Goal: Information Seeking & Learning: Understand process/instructions

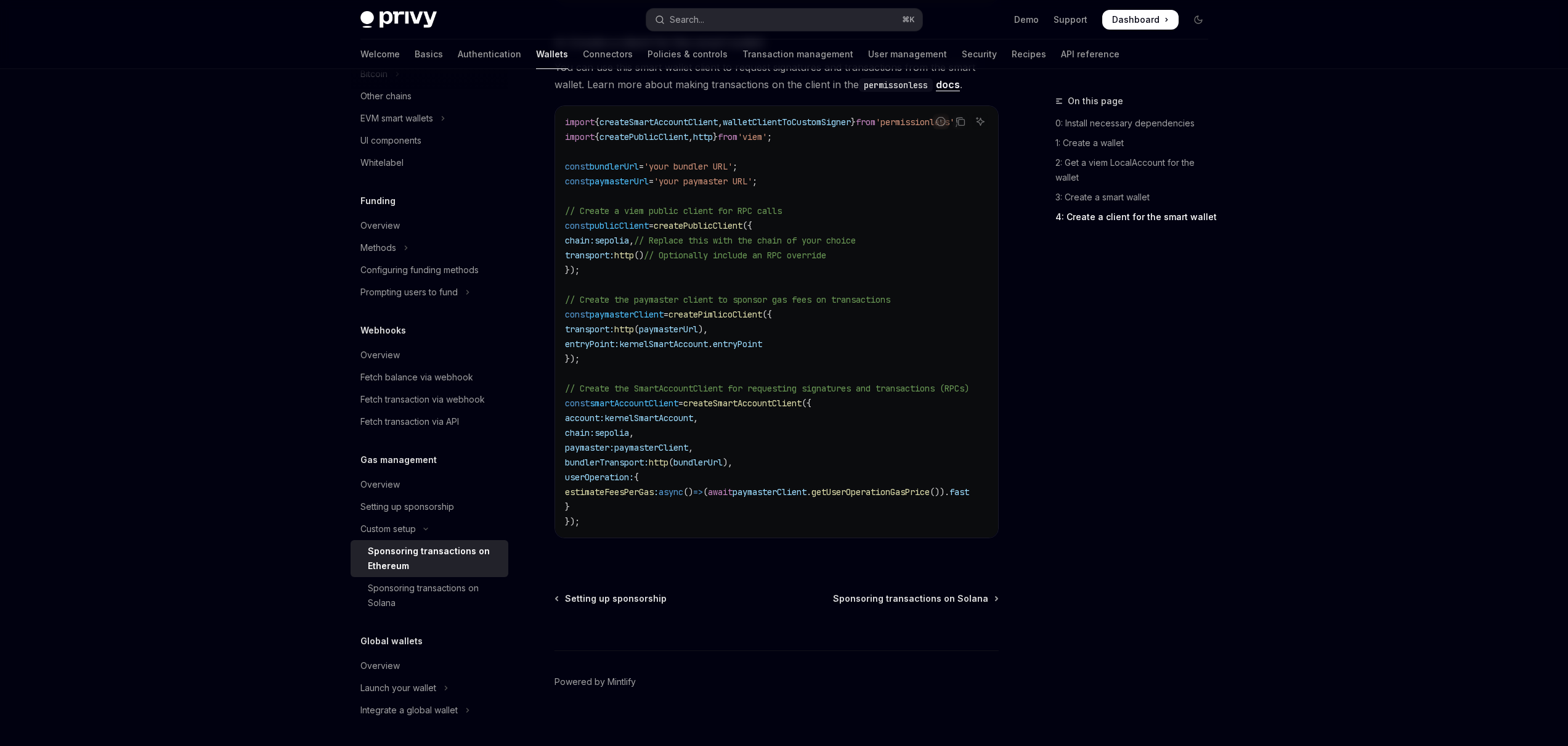
scroll to position [1640, 0]
drag, startPoint x: 408, startPoint y: 95, endPoint x: 406, endPoint y: 103, distance: 8.2
click at [408, 96] on div "Other chains" at bounding box center [385, 96] width 51 height 15
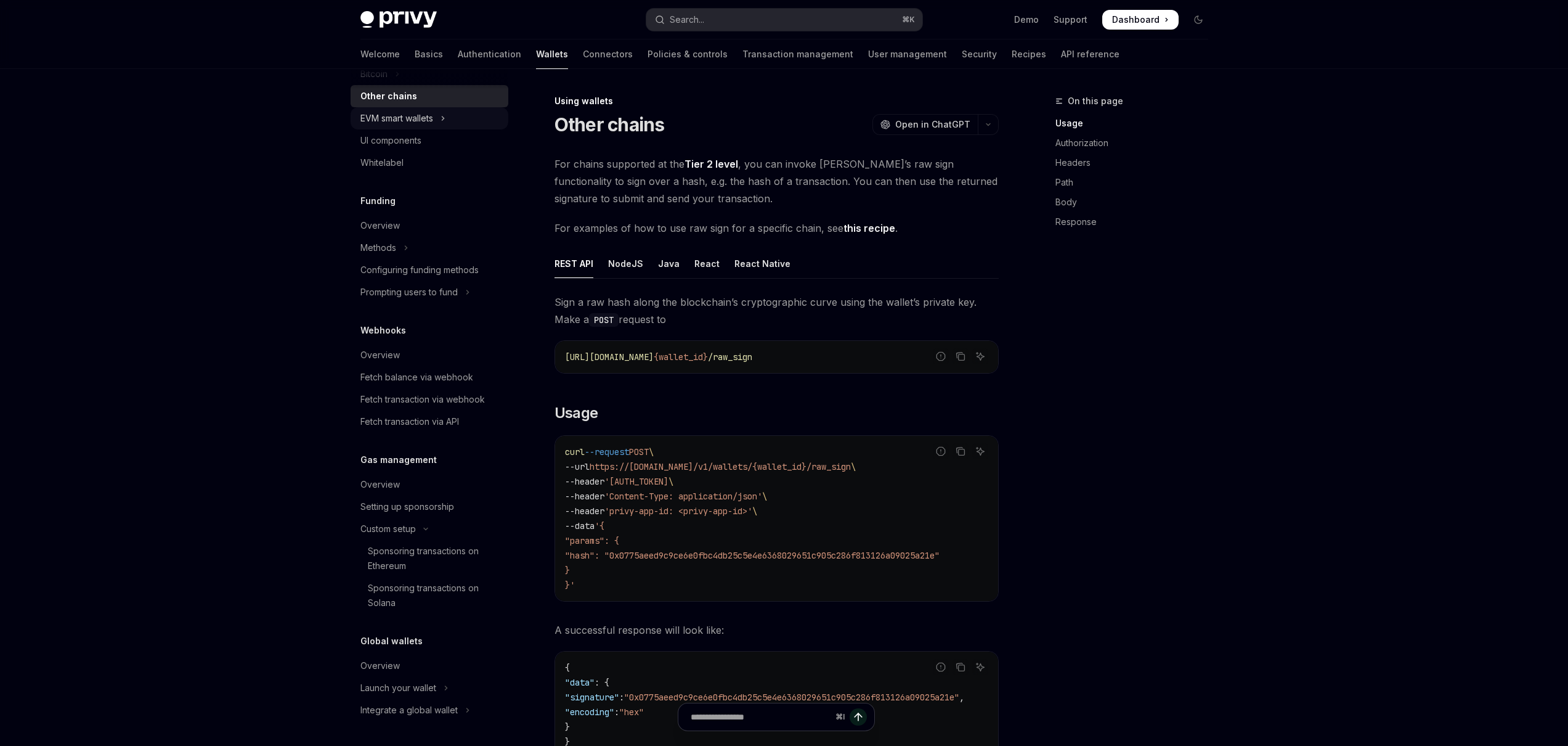
click at [400, 113] on div "EVM smart wallets" at bounding box center [397, 118] width 73 height 15
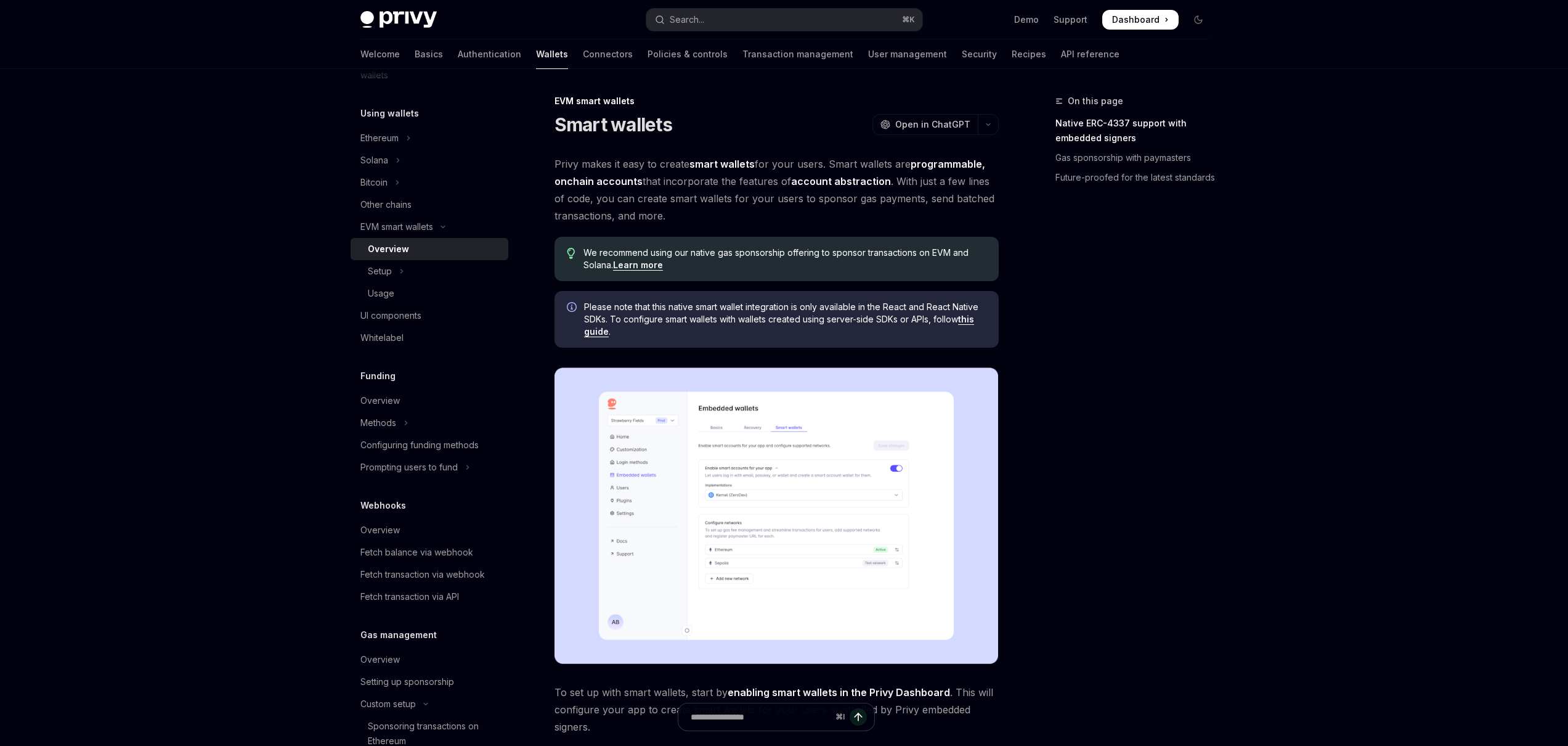
scroll to position [69, 0]
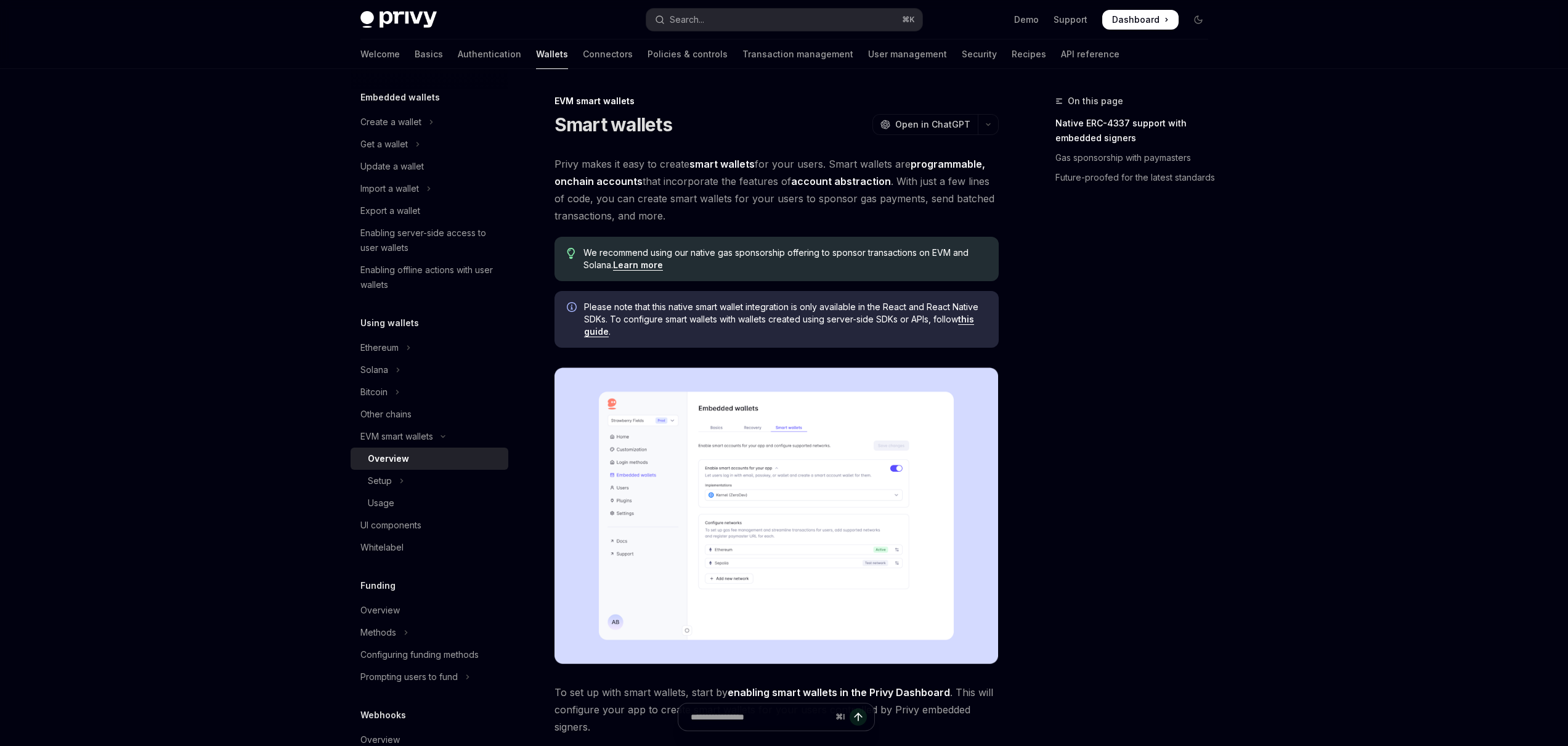
click at [389, 451] on div "Overview" at bounding box center [388, 458] width 41 height 15
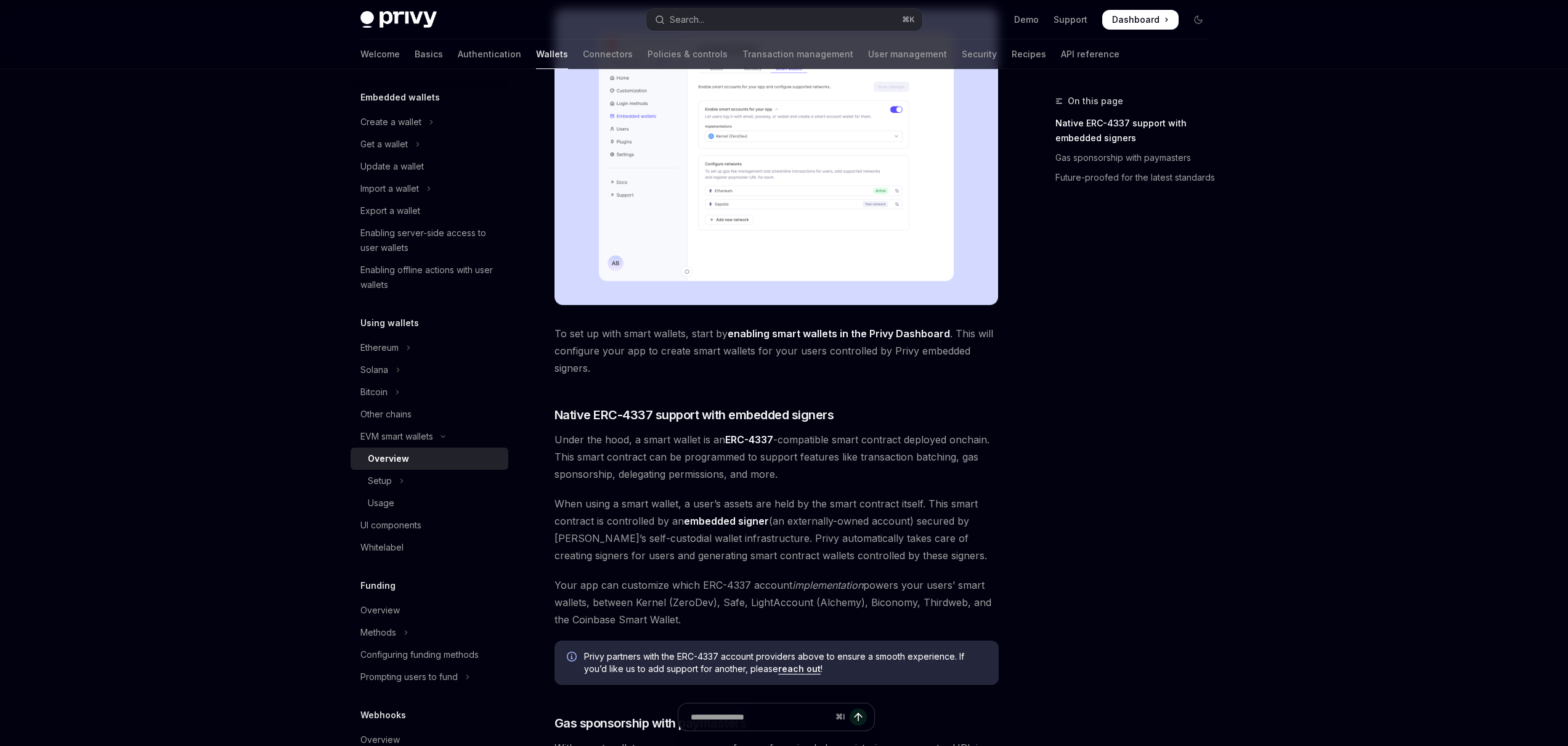
scroll to position [562, 0]
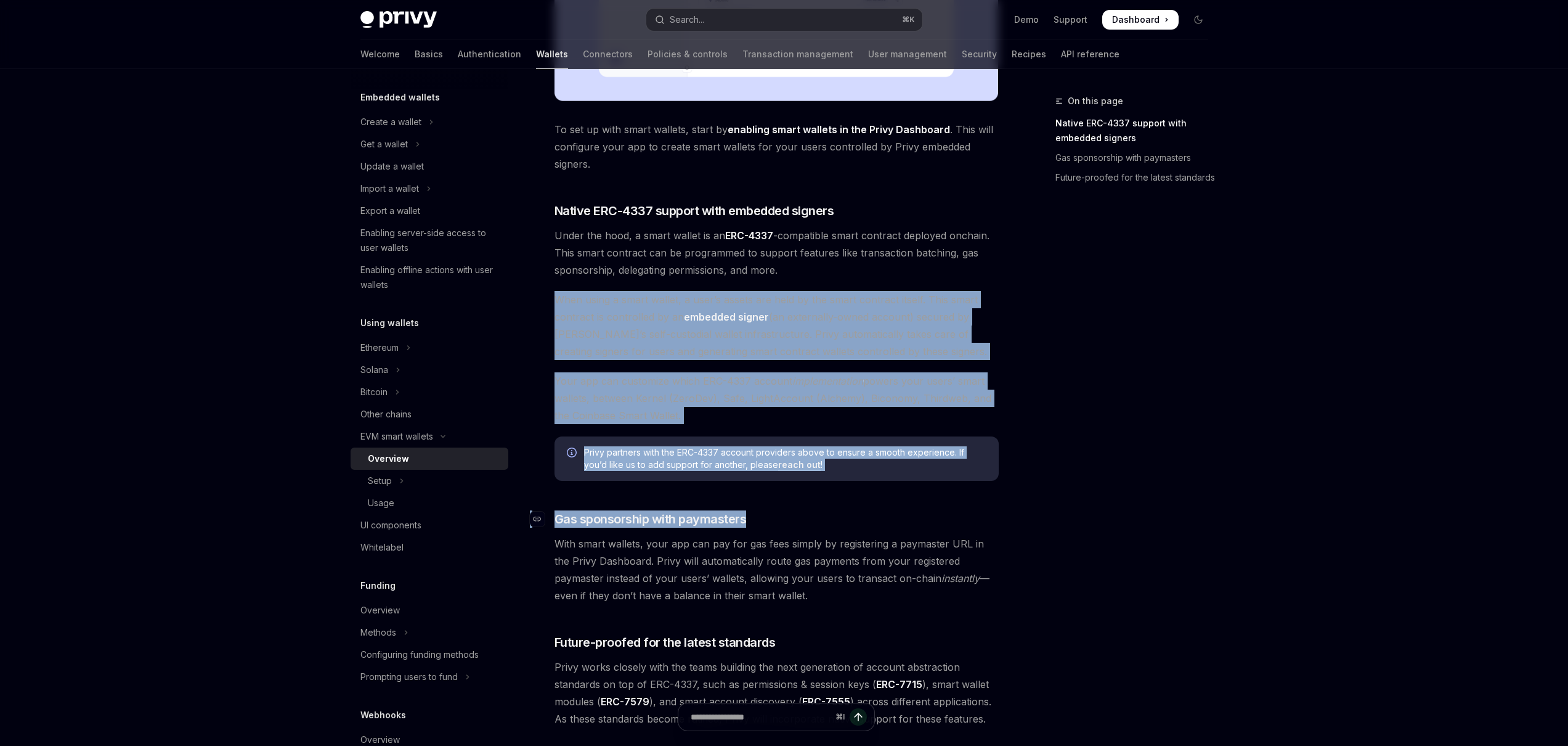
drag, startPoint x: 555, startPoint y: 305, endPoint x: 851, endPoint y: 512, distance: 361.2
click at [850, 513] on div "Privy makes it easy to create smart wallets for your users. Smart wallets are p…" at bounding box center [776, 159] width 444 height 1134
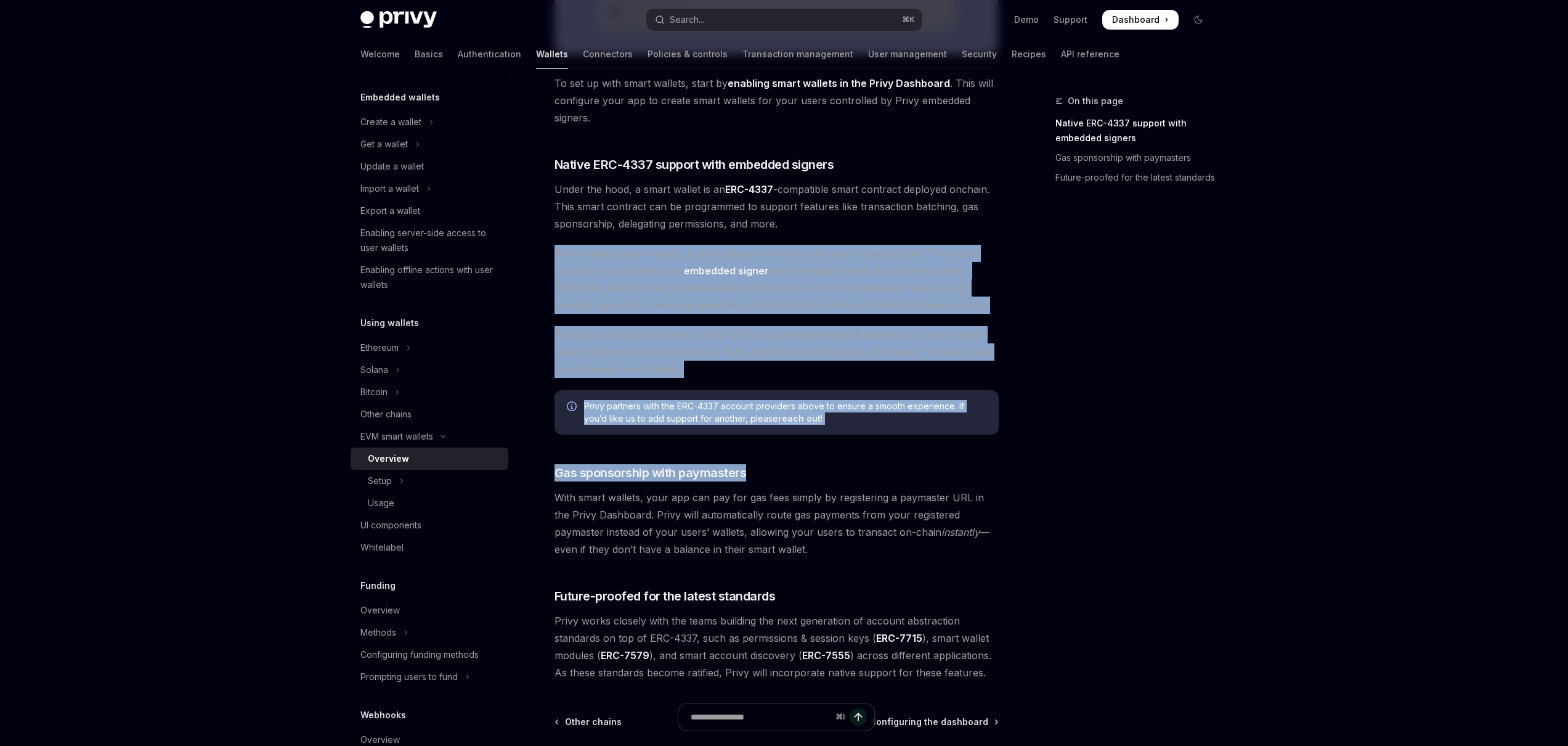
scroll to position [626, 0]
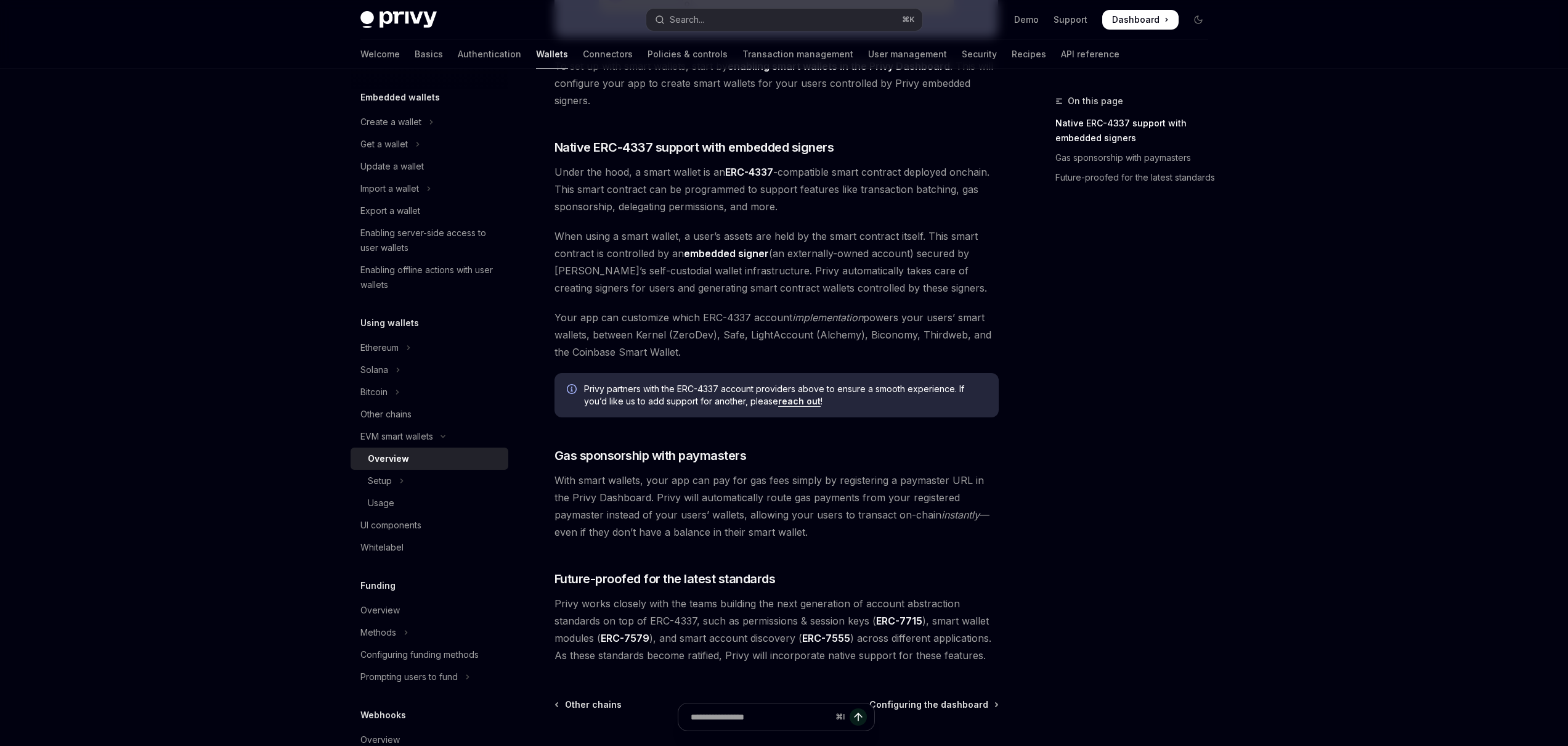
click at [627, 494] on span "With smart wallets, your app can pay for gas fees simply by registering a payma…" at bounding box center [776, 506] width 444 height 69
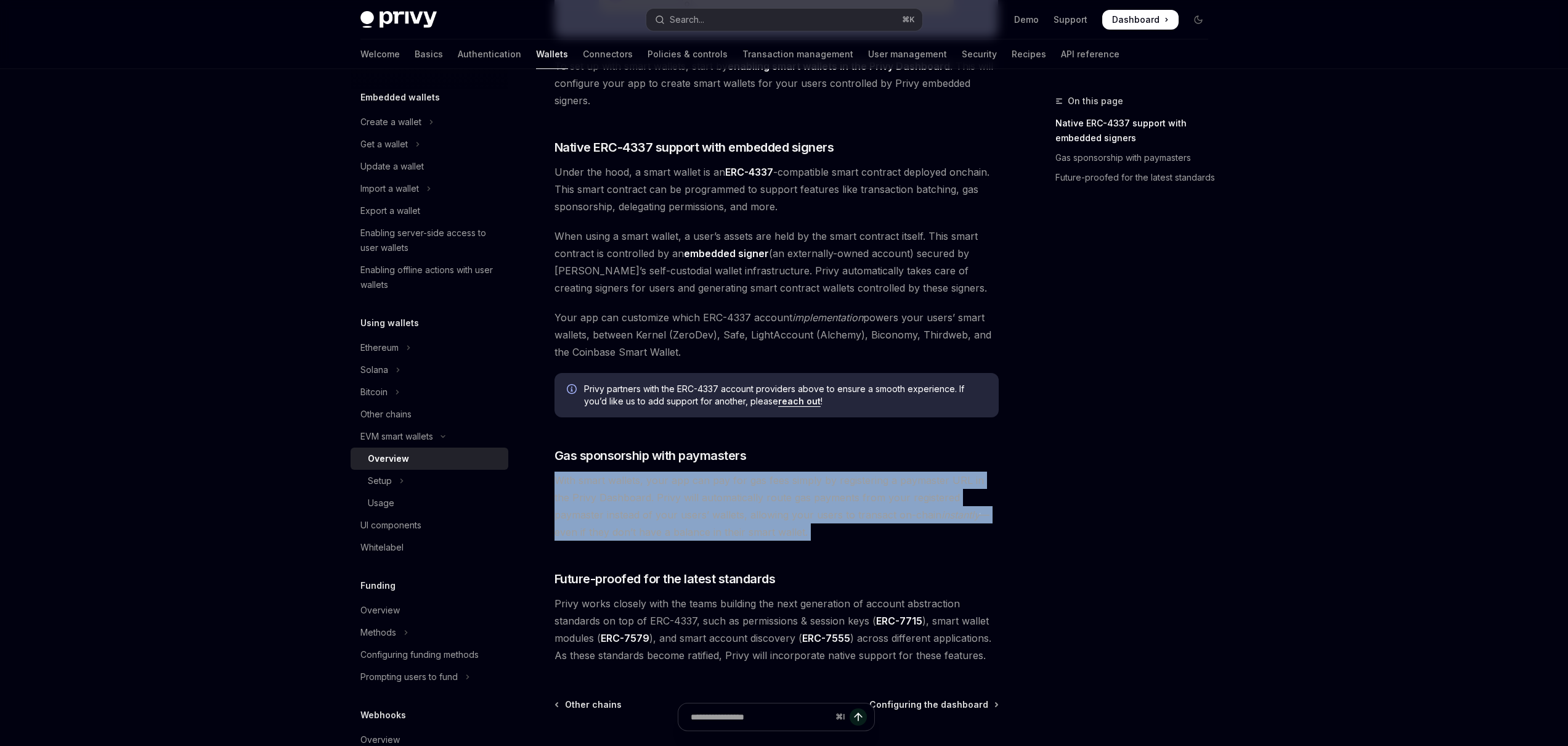
drag, startPoint x: 551, startPoint y: 483, endPoint x: 809, endPoint y: 546, distance: 265.6
click at [809, 546] on div "EVM smart wallets Smart wallets OpenAI Open in ChatGPT OpenAI Open in ChatGPT P…" at bounding box center [661, 165] width 680 height 1395
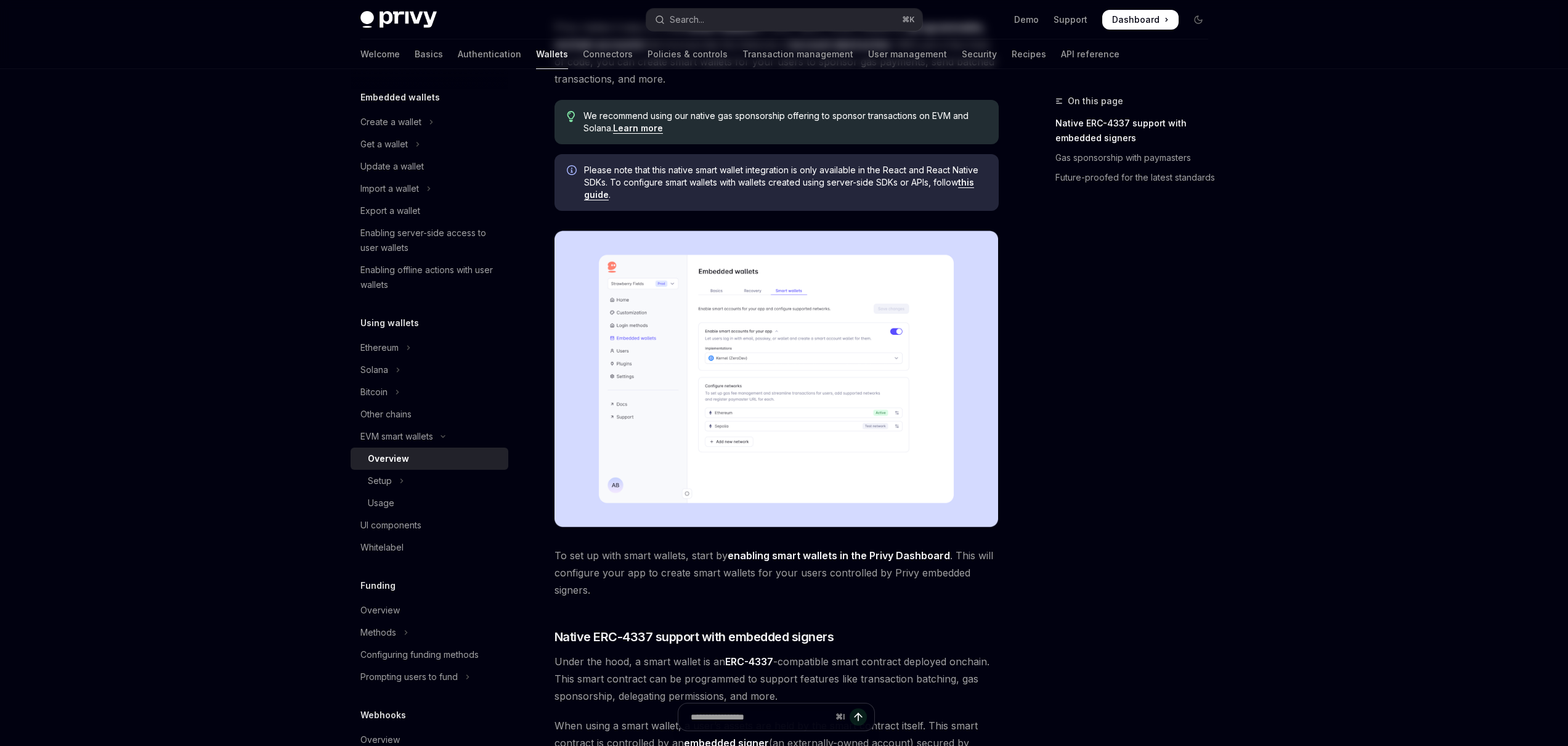
scroll to position [0, 0]
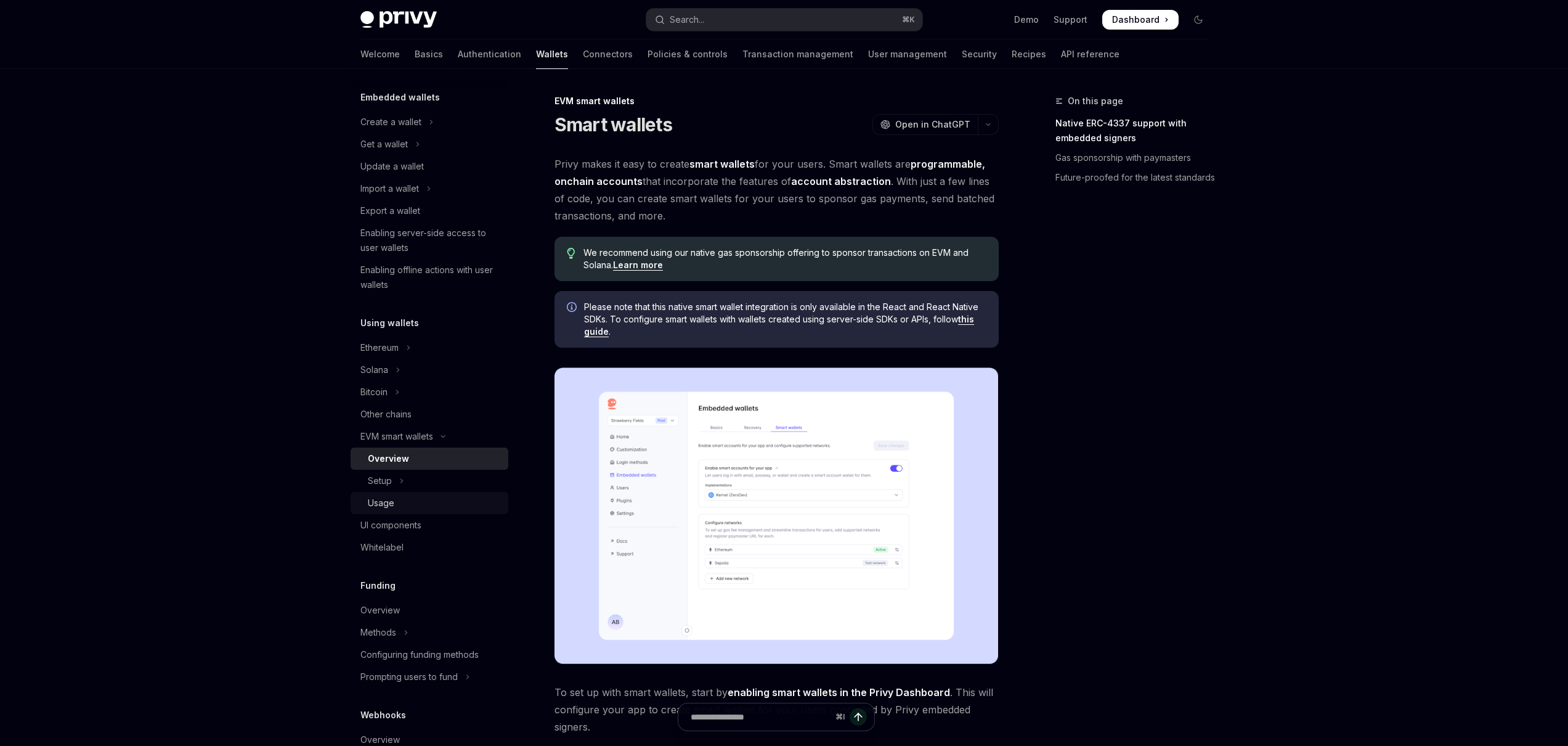
click at [392, 493] on link "Usage" at bounding box center [429, 502] width 157 height 22
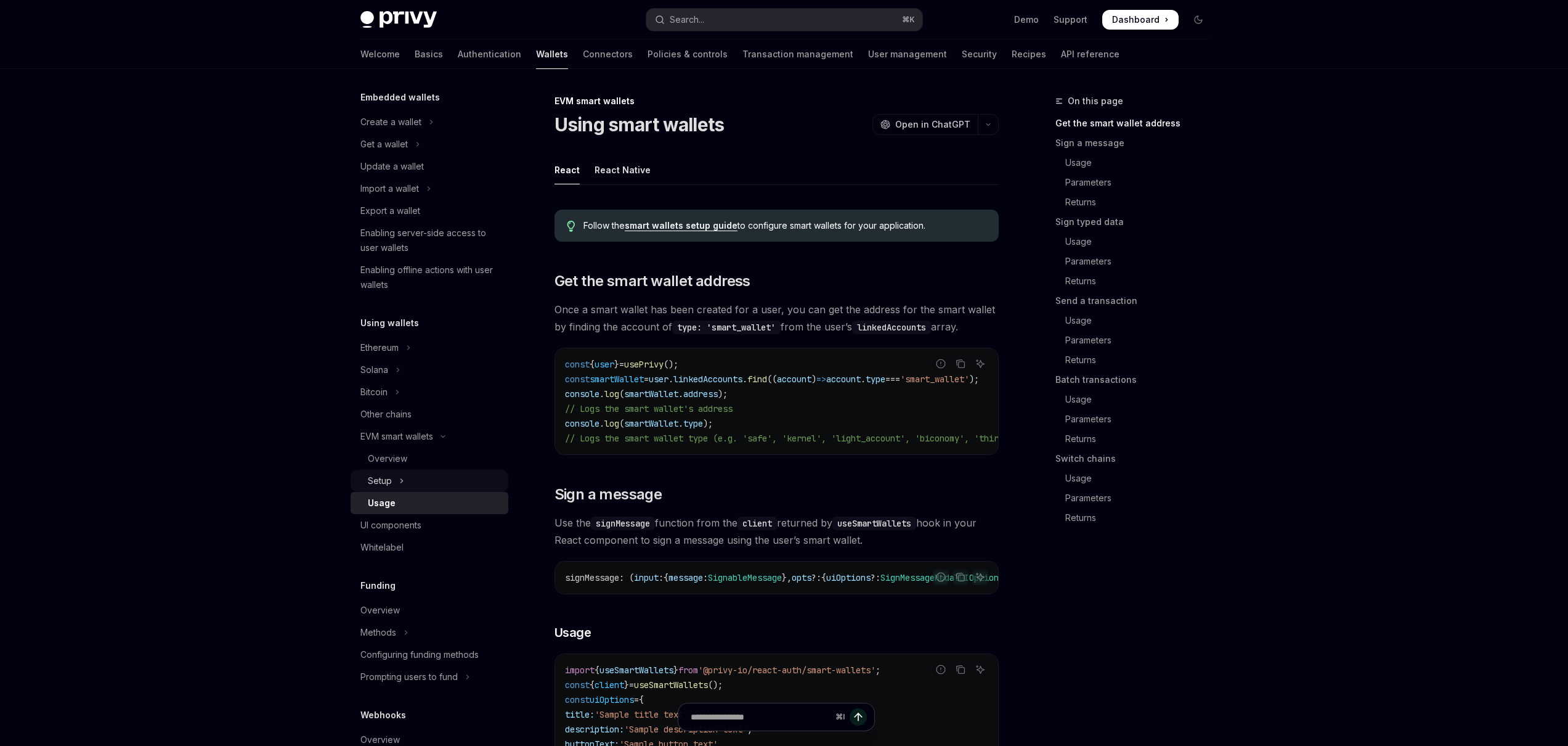
click at [394, 483] on button "Setup" at bounding box center [429, 480] width 157 height 22
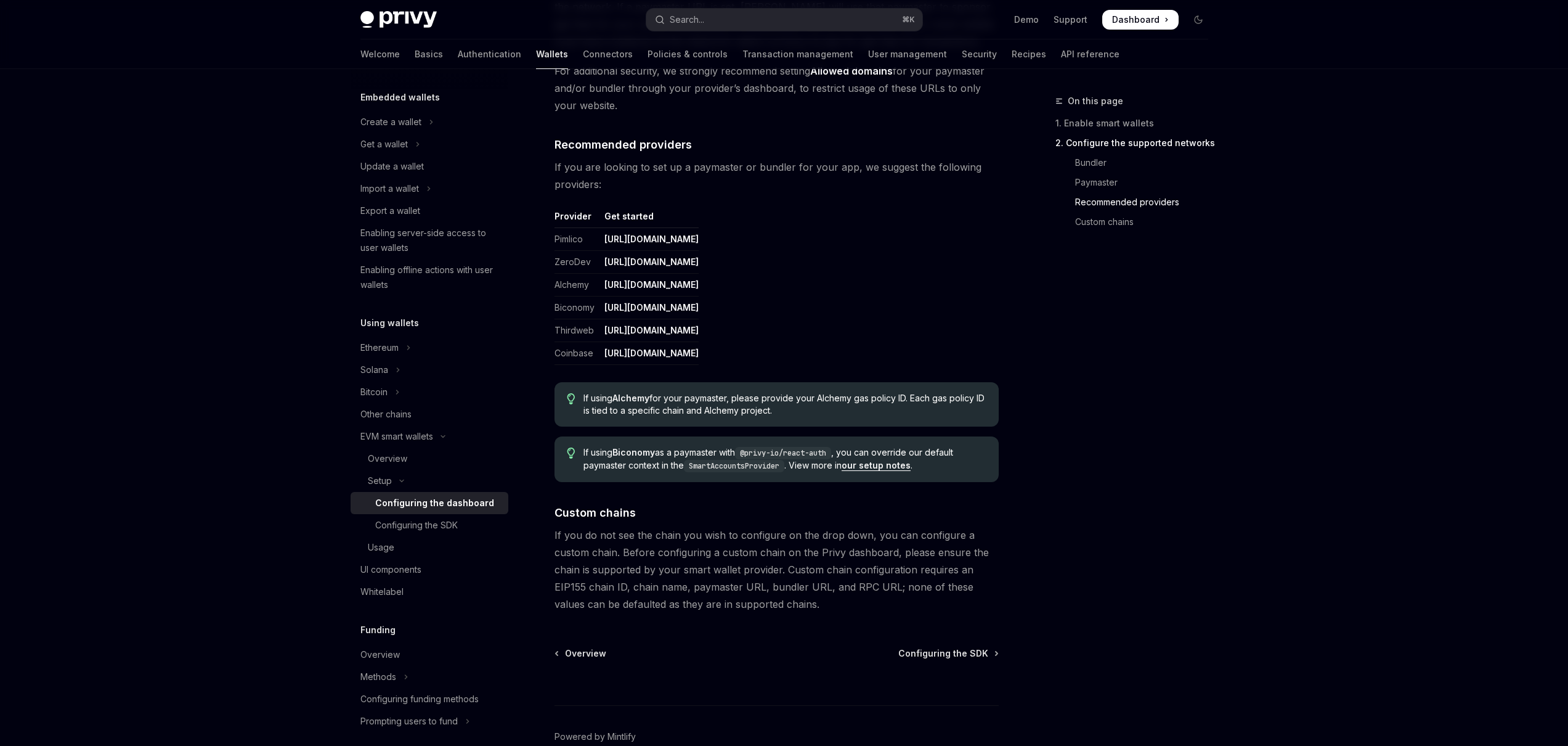
scroll to position [1463, 0]
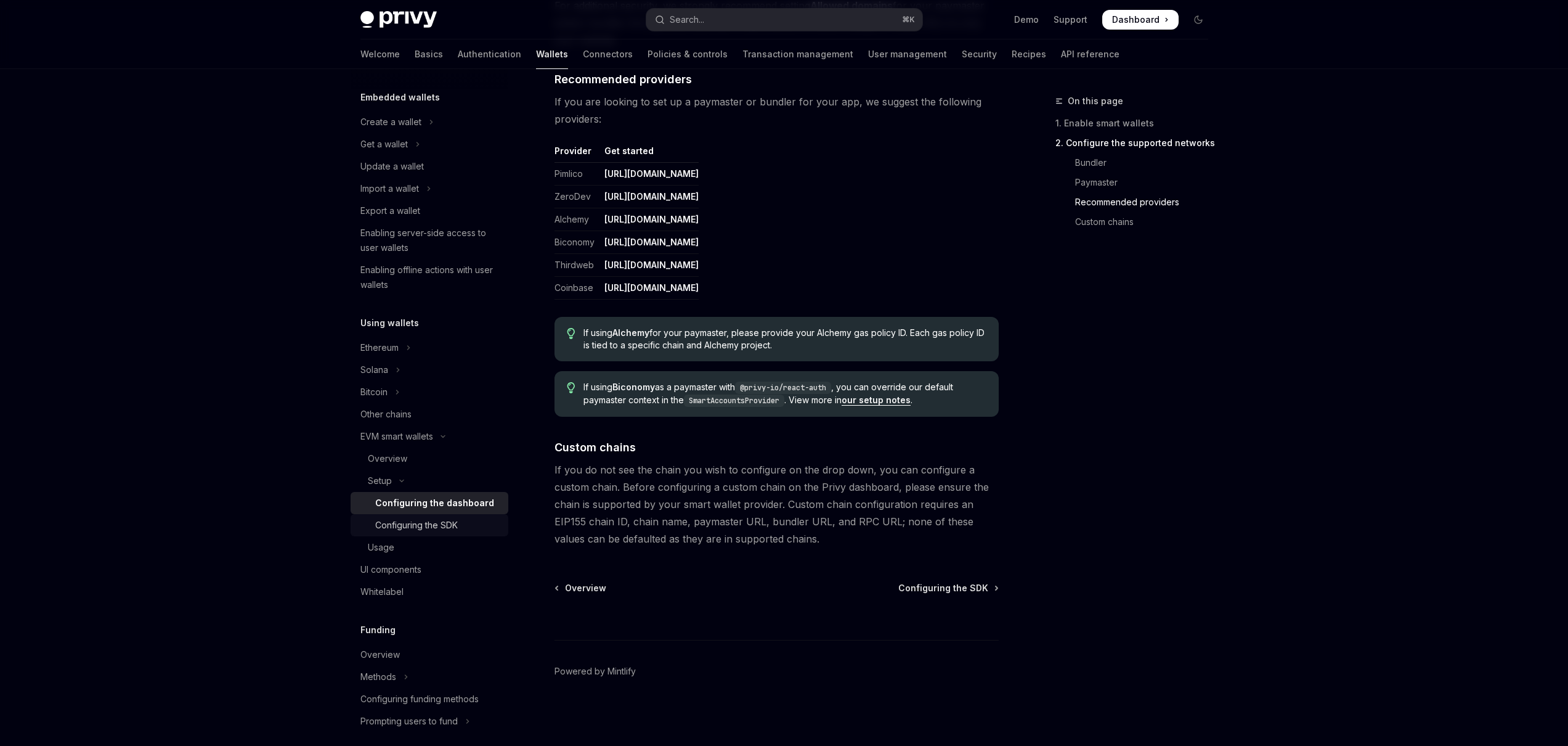
click at [425, 528] on div "Configuring the SDK" at bounding box center [416, 525] width 83 height 15
type textarea "*"
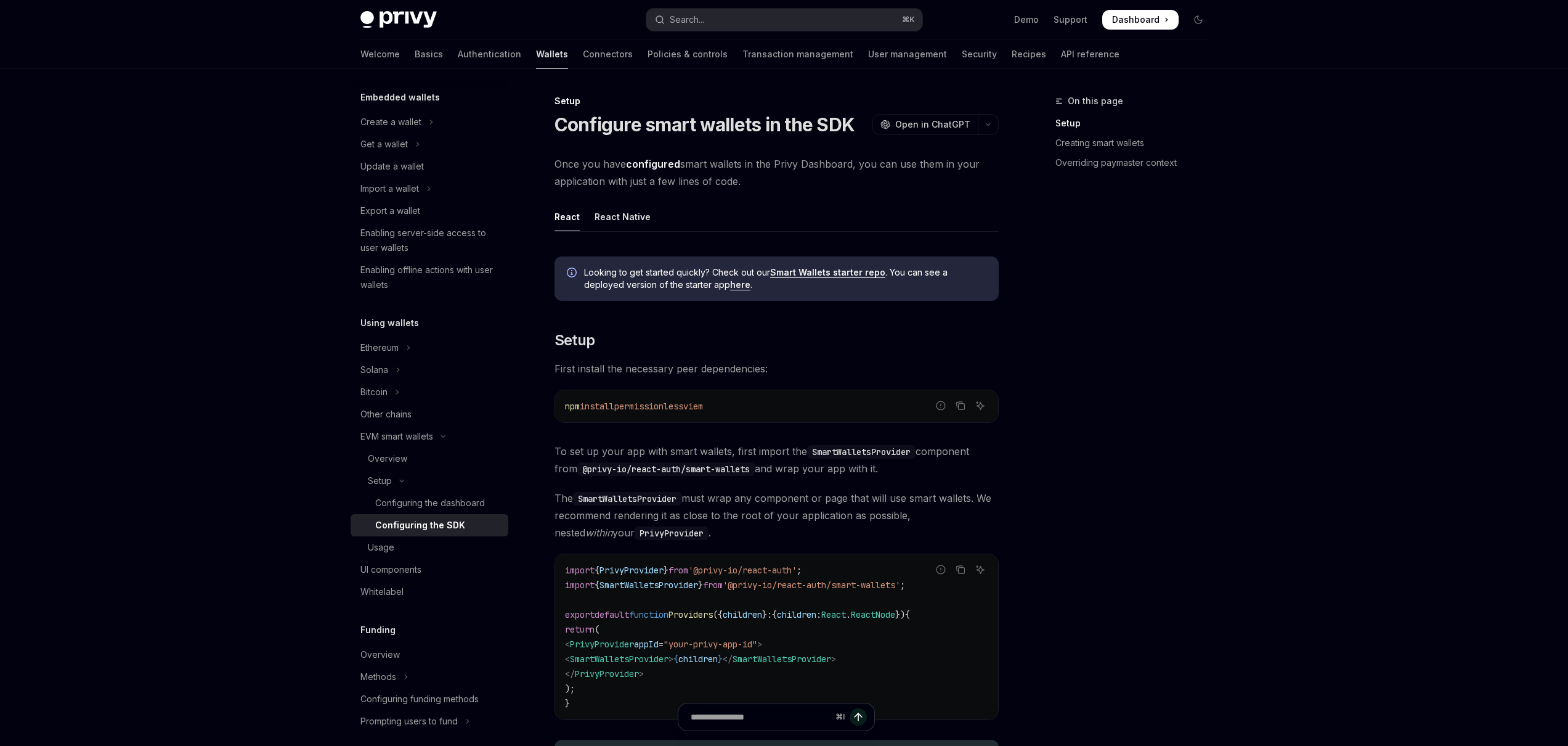
drag, startPoint x: 727, startPoint y: 411, endPoint x: 568, endPoint y: 410, distance: 159.0
click at [568, 410] on code "npm install permissionless viem" at bounding box center [776, 406] width 423 height 15
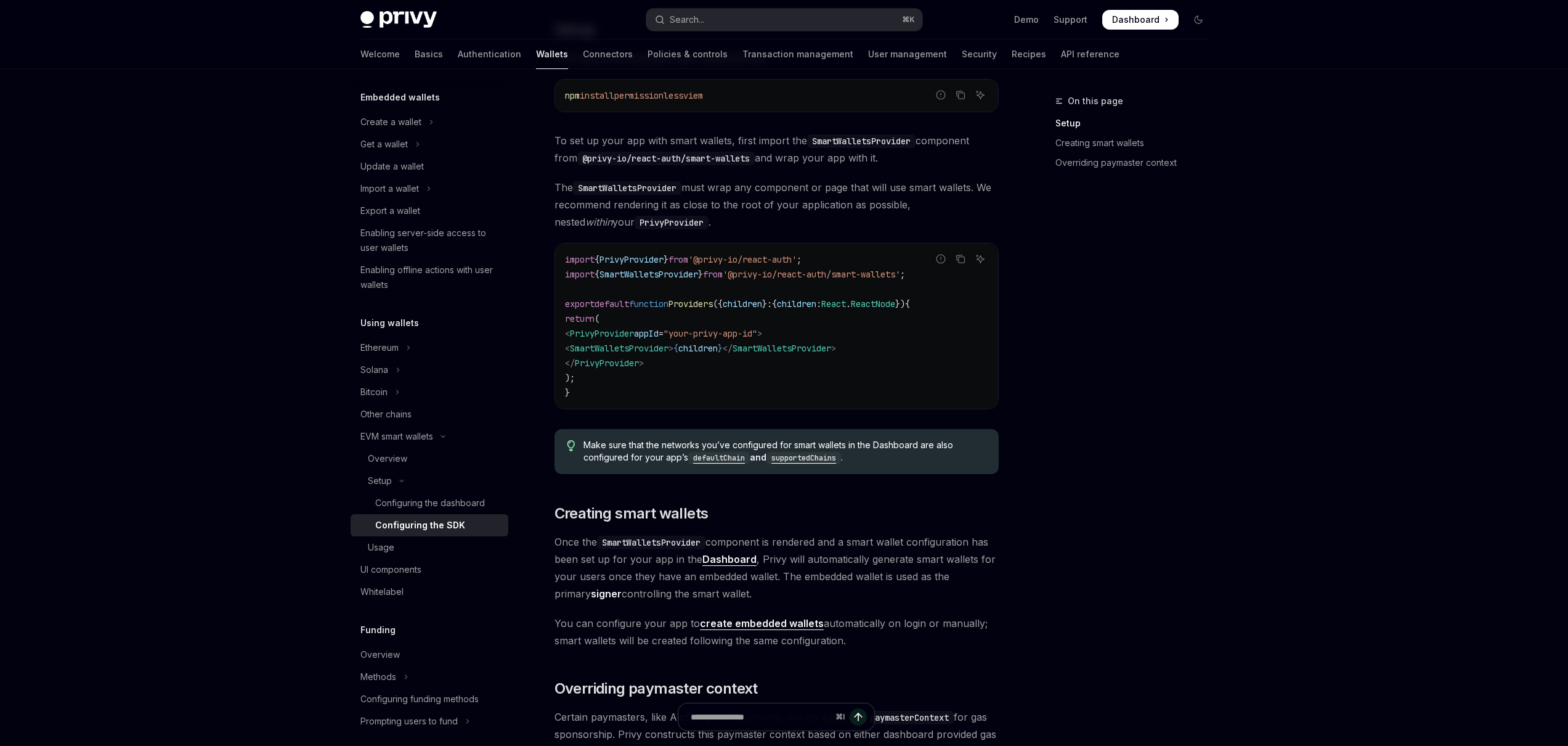
scroll to position [338, 0]
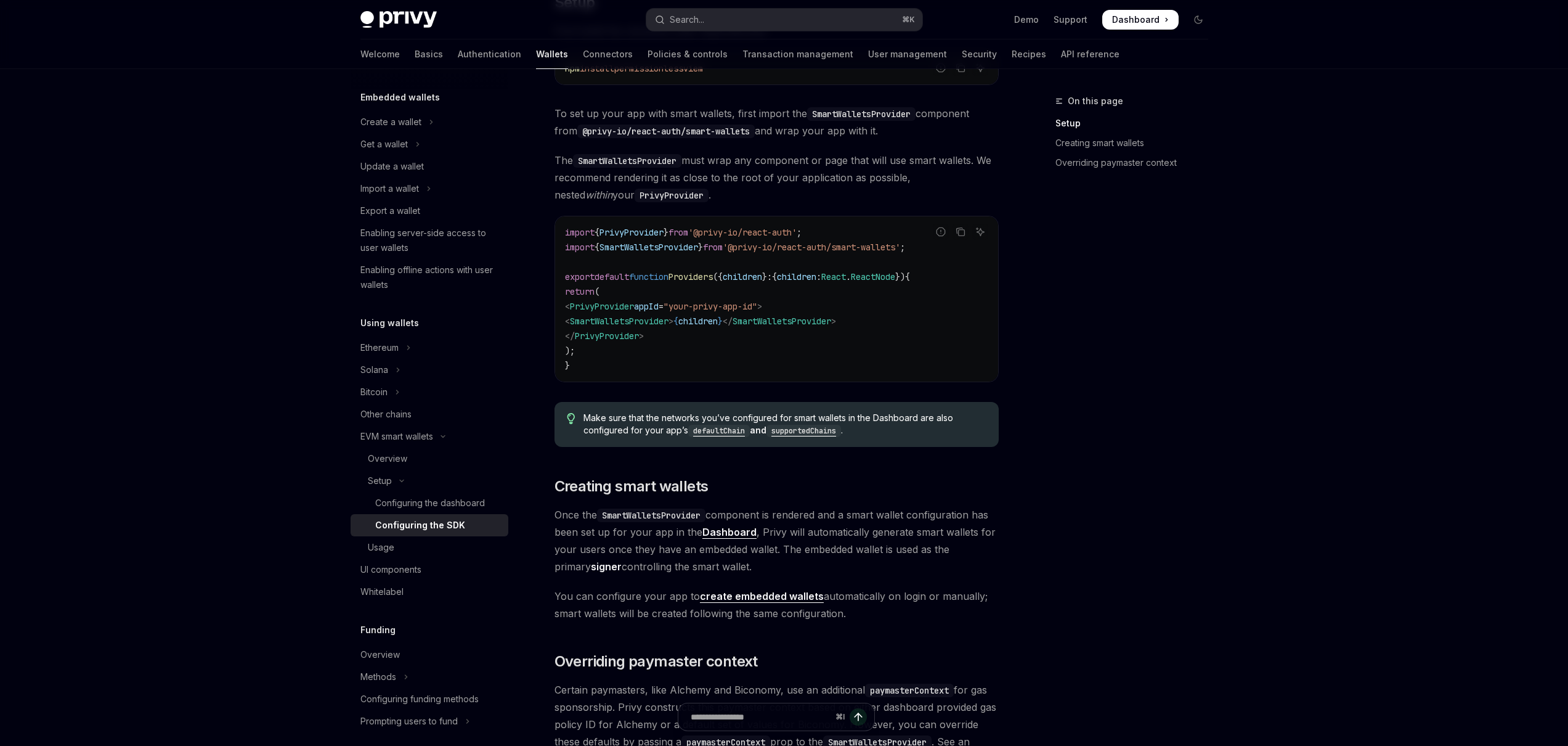
click at [653, 507] on span "Once the SmartWalletsProvider component is rendered and a smart wallet configur…" at bounding box center [776, 540] width 444 height 69
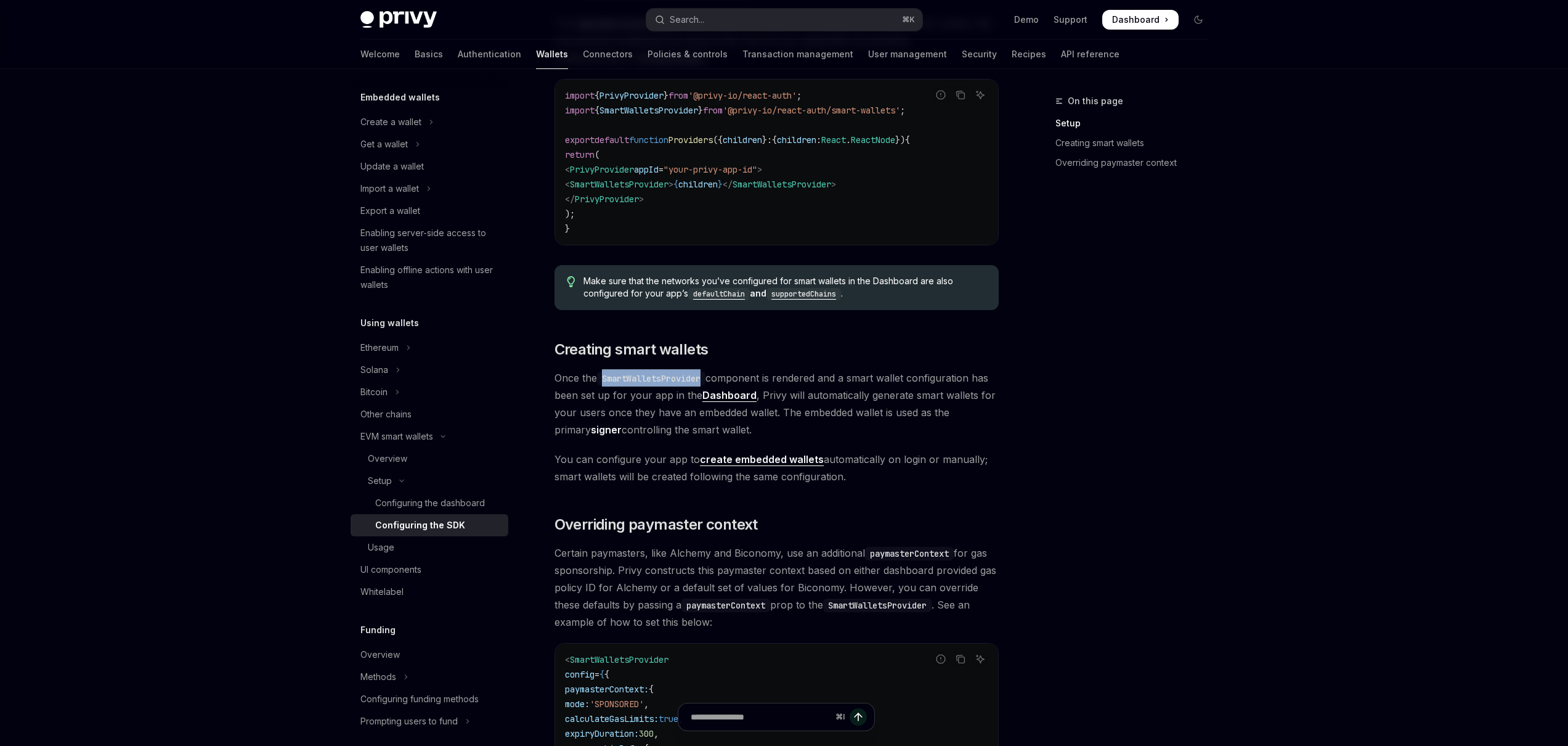
scroll to position [412, 0]
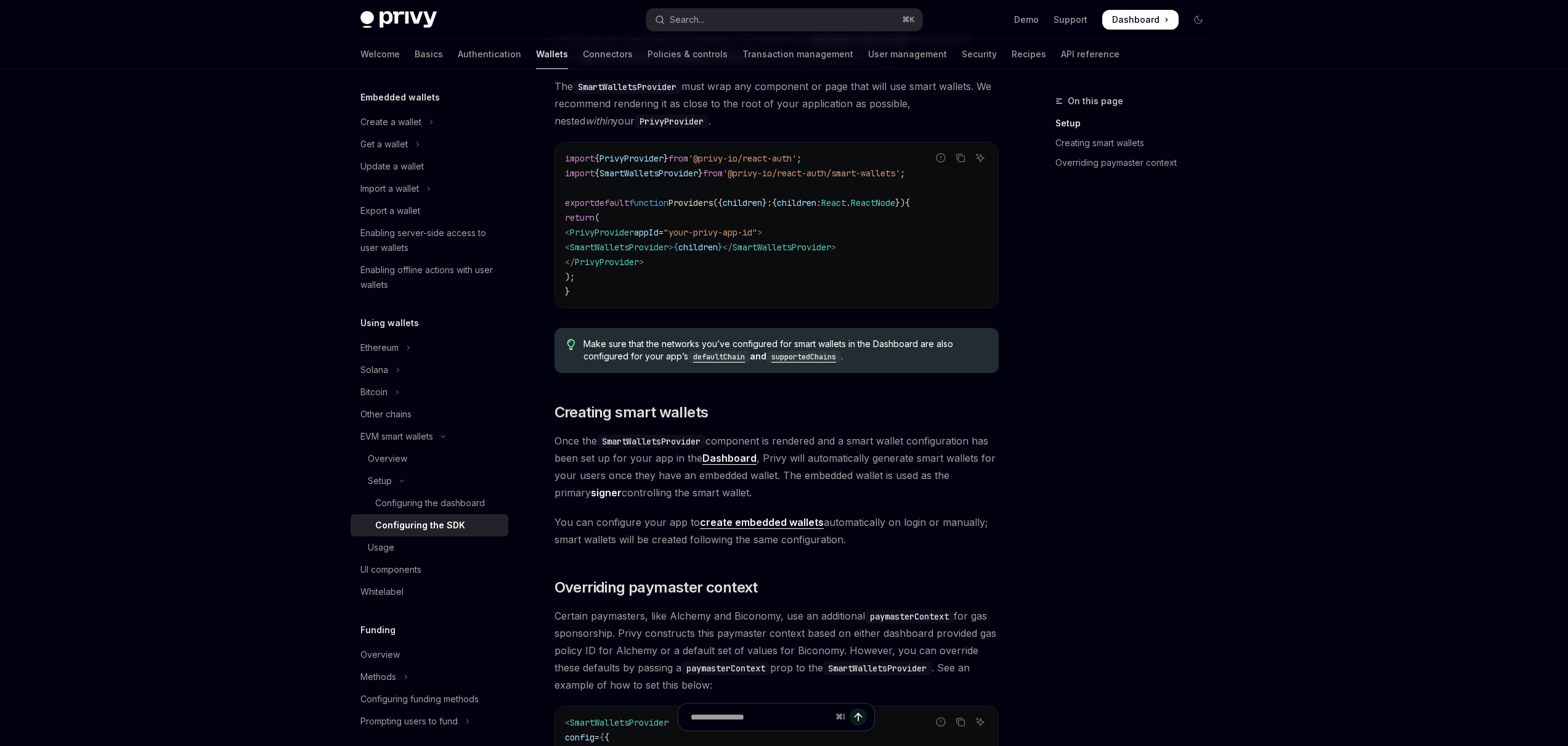
click at [238, 256] on div "Skip to main content Privy Docs home page Search... ⌘ K Demo Support Dashboard …" at bounding box center [784, 399] width 1568 height 1621
